Goal: Transaction & Acquisition: Download file/media

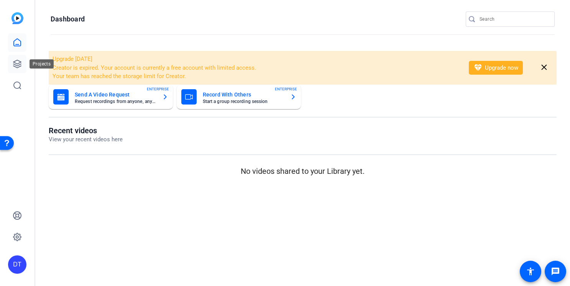
click at [16, 67] on icon at bounding box center [17, 64] width 8 height 8
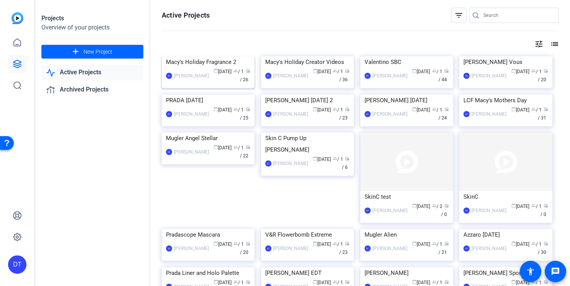
click at [199, 84] on div "SC [PERSON_NAME] calendar_today [DATE] group / 1 radio / 26" at bounding box center [208, 76] width 84 height 16
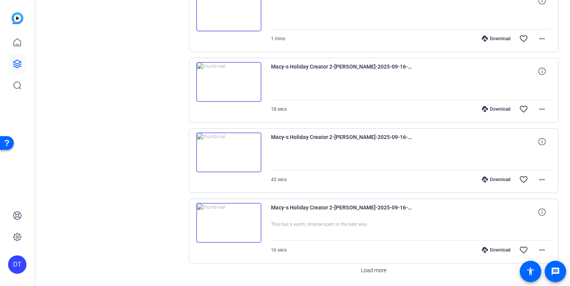
scroll to position [561, 0]
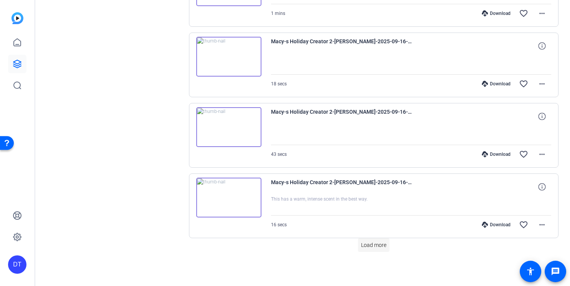
click at [376, 249] on span "Load more" at bounding box center [373, 245] width 25 height 8
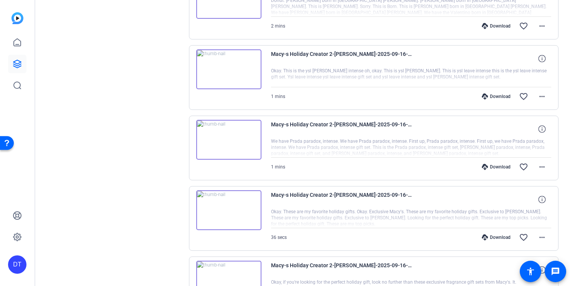
scroll to position [1266, 0]
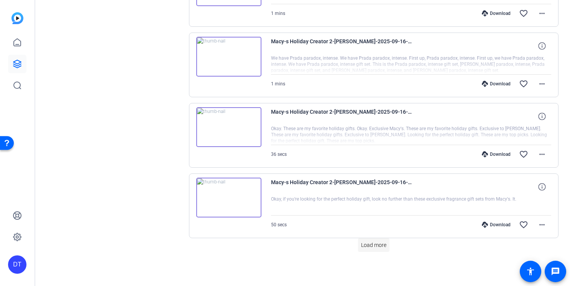
click at [369, 243] on span "Load more" at bounding box center [373, 245] width 25 height 8
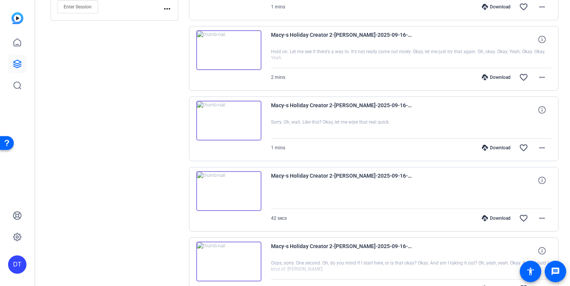
scroll to position [0, 0]
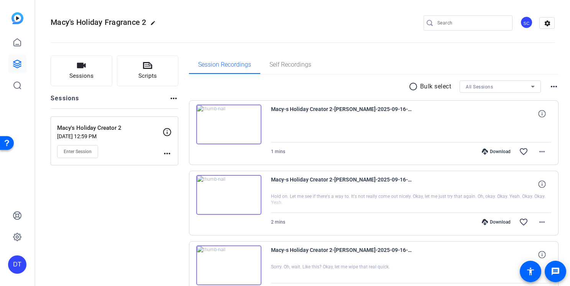
click at [409, 89] on mat-icon "radio_button_unchecked" at bounding box center [413, 86] width 11 height 9
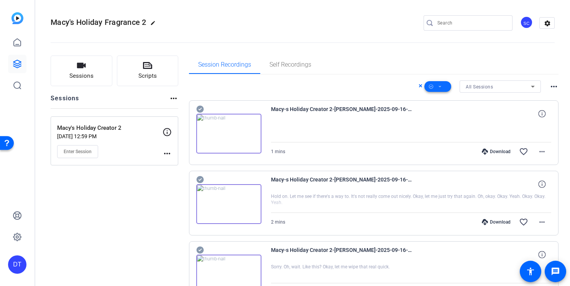
click at [436, 87] on span at bounding box center [437, 86] width 27 height 18
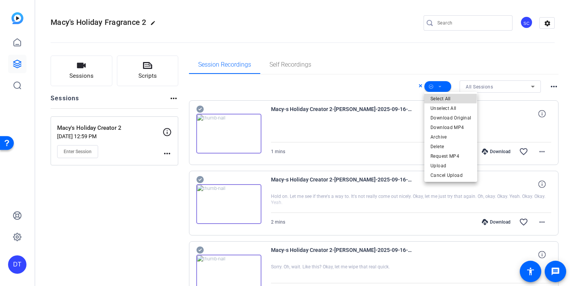
click at [439, 97] on span "Select All" at bounding box center [450, 98] width 41 height 9
click at [444, 119] on span "Download Original" at bounding box center [450, 117] width 41 height 9
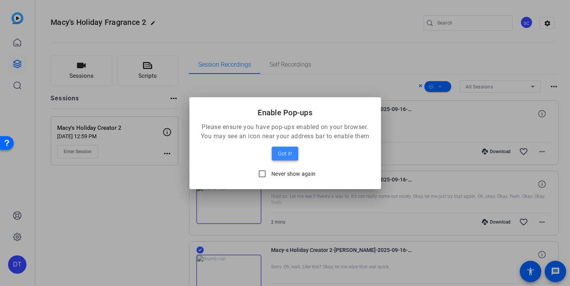
click at [283, 154] on span "Got it!" at bounding box center [285, 153] width 14 height 9
